Goal: Information Seeking & Learning: Learn about a topic

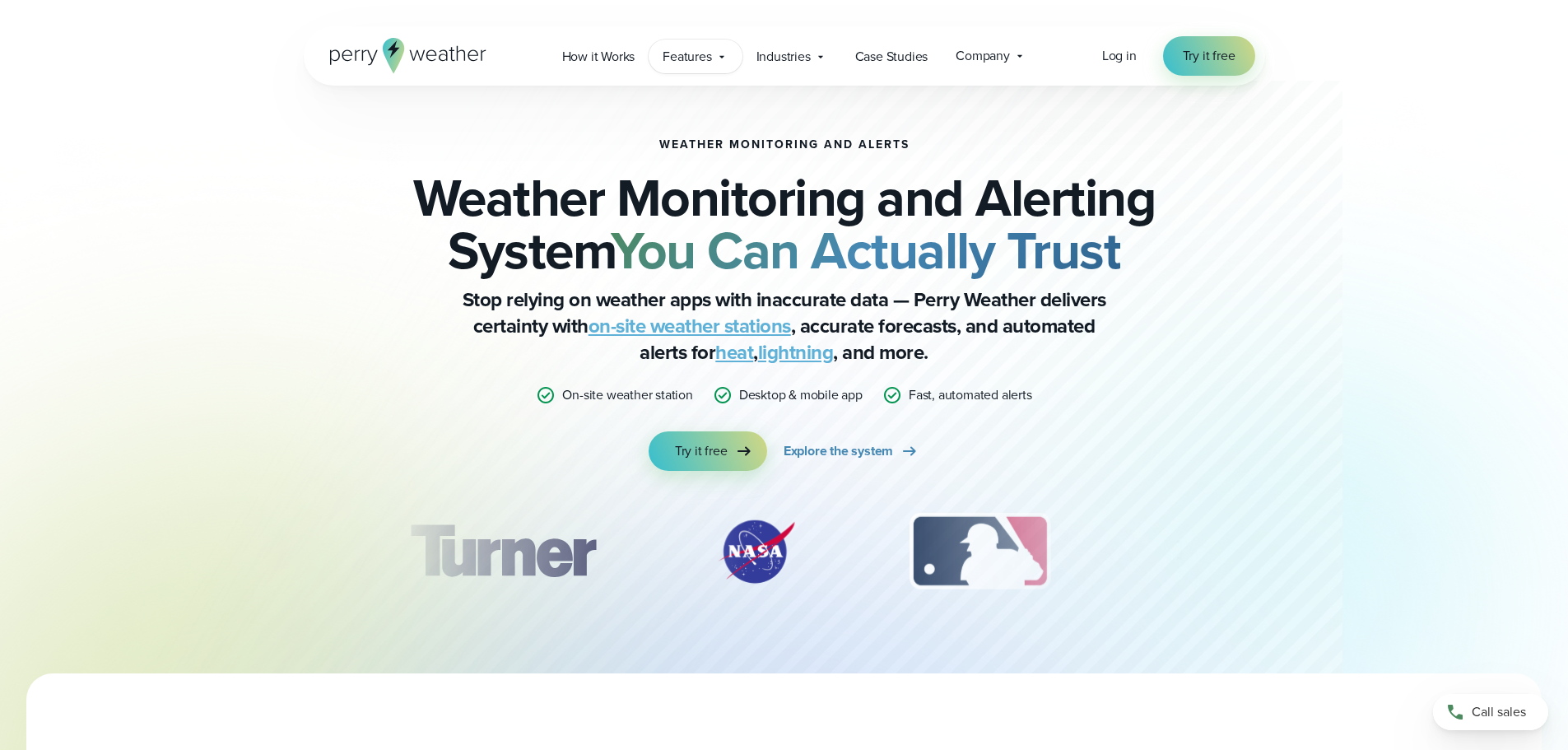
click at [709, 64] on span "Features" at bounding box center [687, 56] width 48 height 19
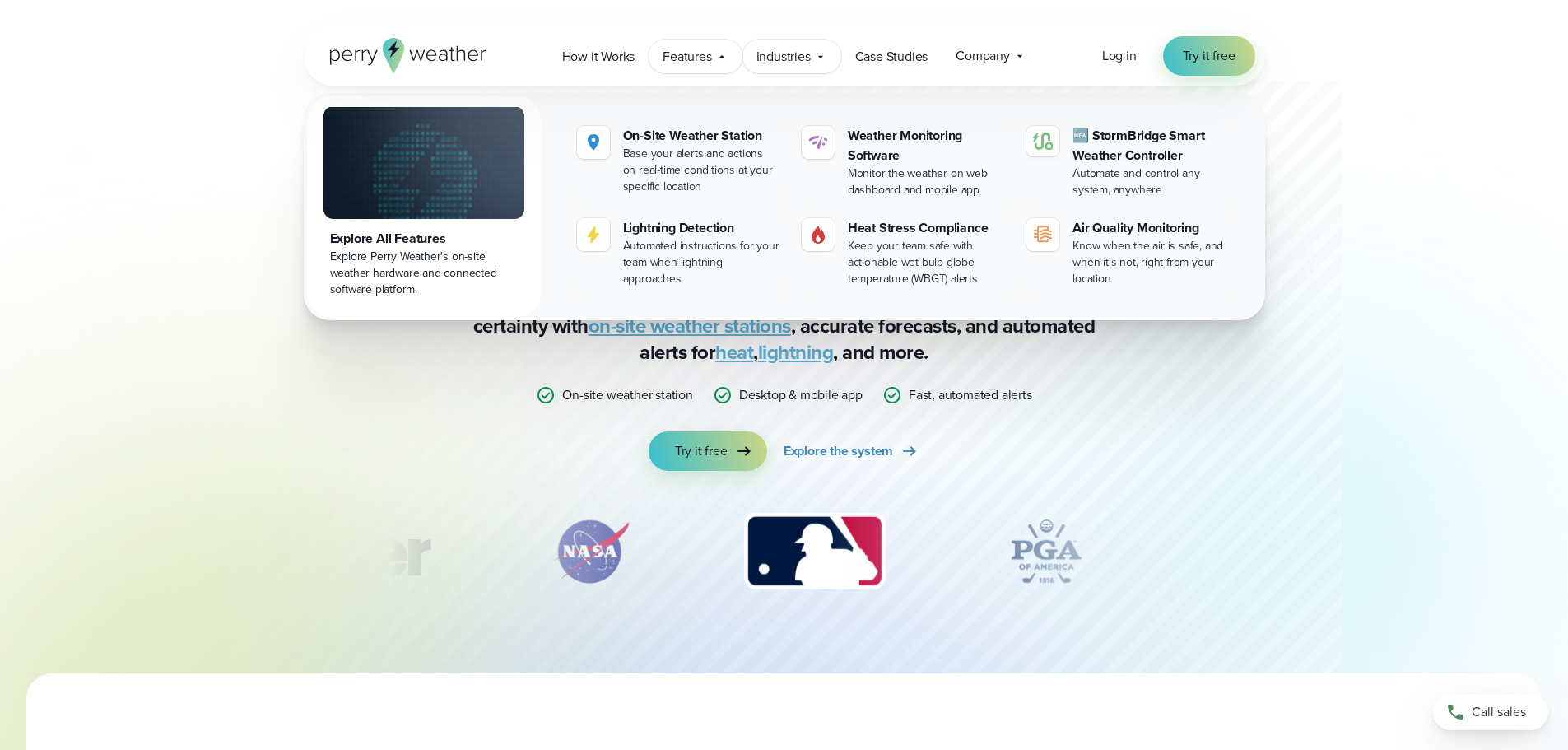
click at [777, 48] on span "Industries" at bounding box center [784, 56] width 55 height 19
